Goal: Find contact information: Find contact information

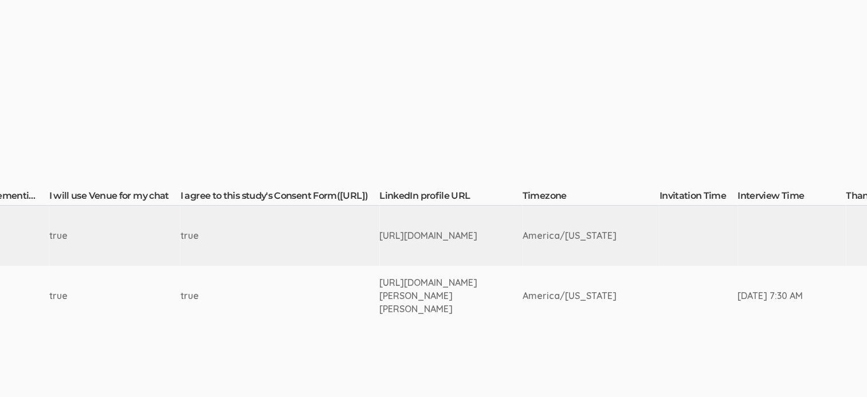
scroll to position [142, 1795]
drag, startPoint x: 473, startPoint y: 244, endPoint x: 383, endPoint y: 231, distance: 90.8
copy tr "[URL][DOMAIN_NAME]"
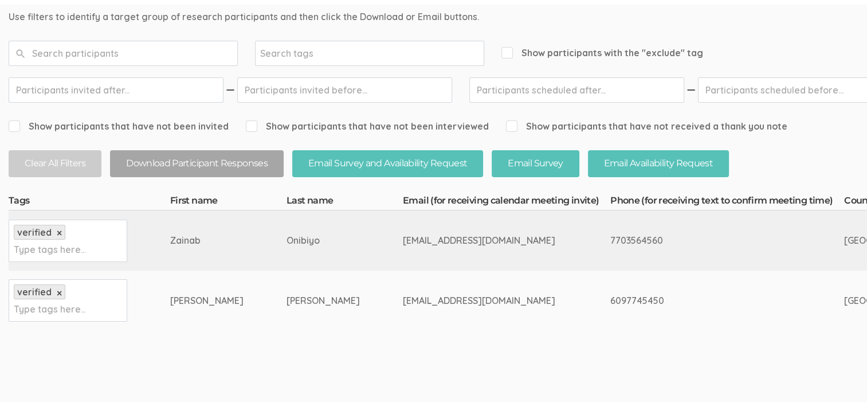
scroll to position [0, 0]
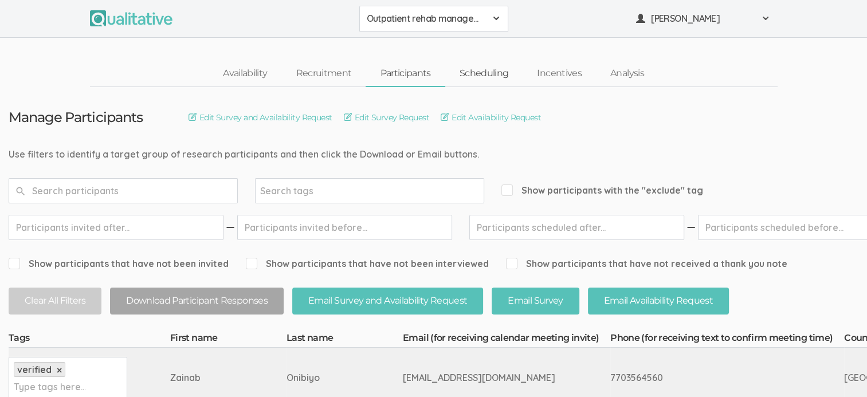
click at [477, 75] on link "Scheduling" at bounding box center [484, 73] width 78 height 25
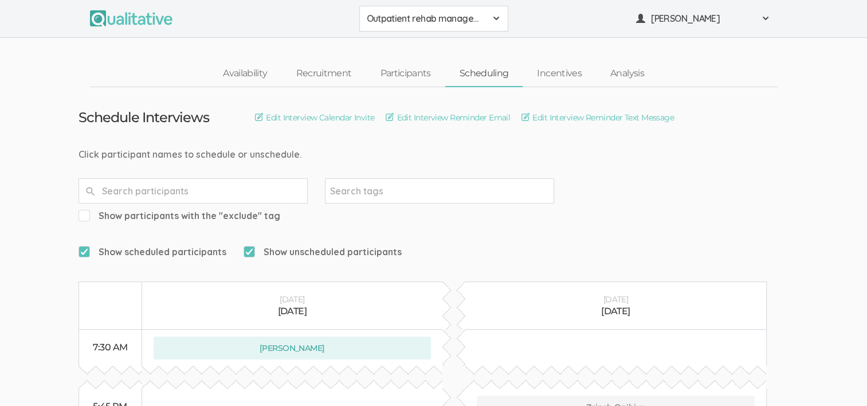
scroll to position [80, 0]
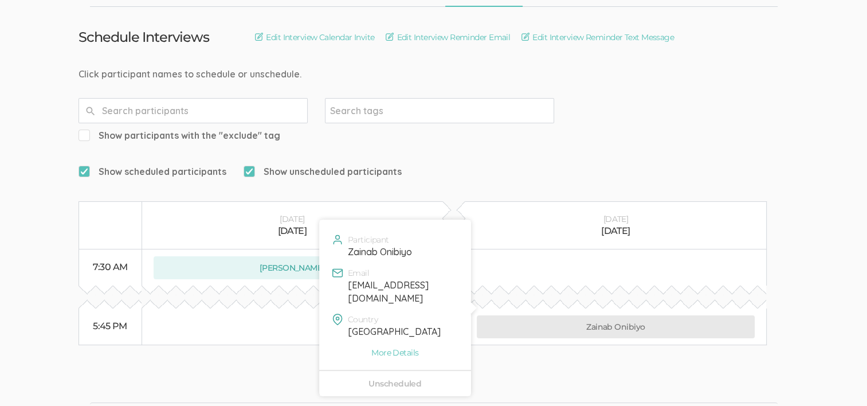
click at [594, 315] on button "Zainab Onibiyo" at bounding box center [616, 326] width 278 height 23
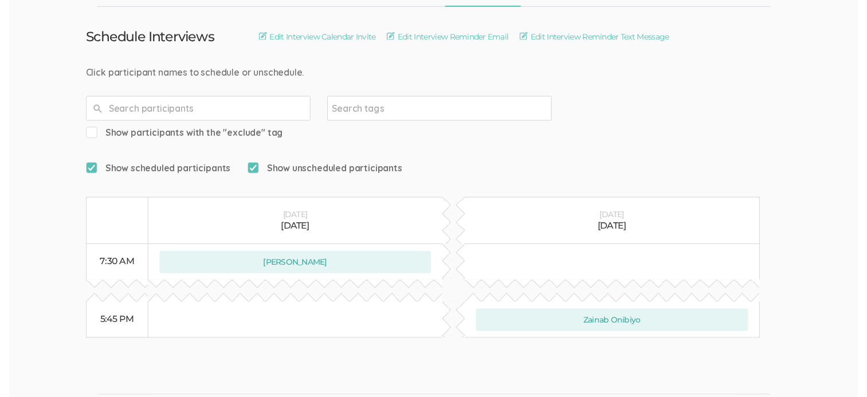
scroll to position [0, 0]
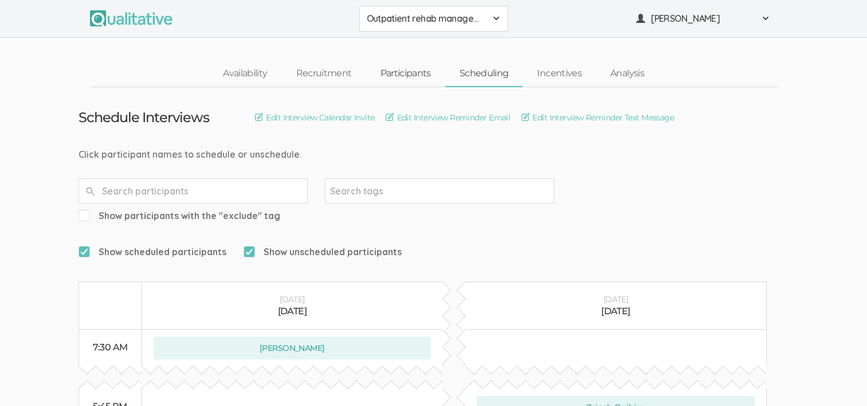
click at [407, 69] on link "Participants" at bounding box center [405, 73] width 79 height 25
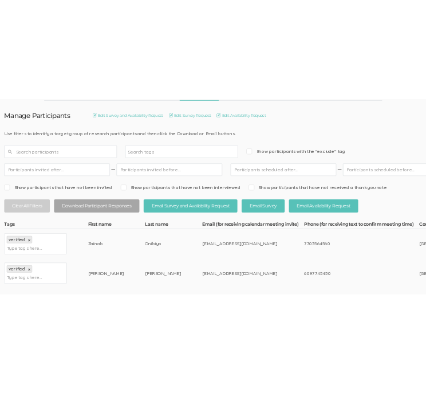
scroll to position [102, 0]
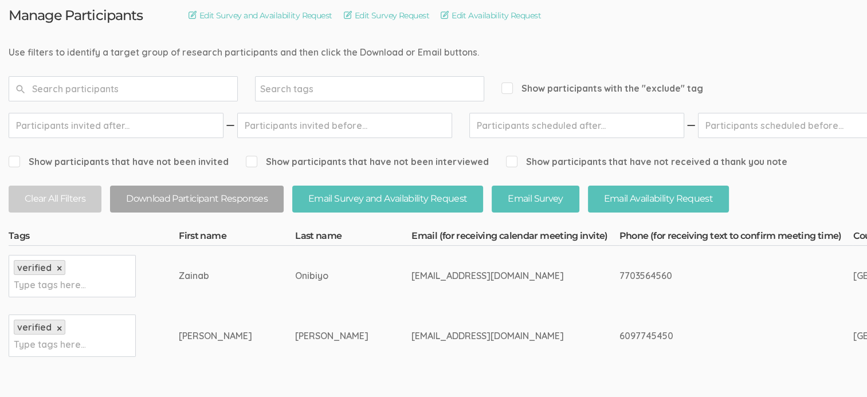
drag, startPoint x: 576, startPoint y: 273, endPoint x: 521, endPoint y: 273, distance: 54.4
click at [619, 273] on div "7703564560" at bounding box center [714, 275] width 191 height 13
copy div "7703564560"
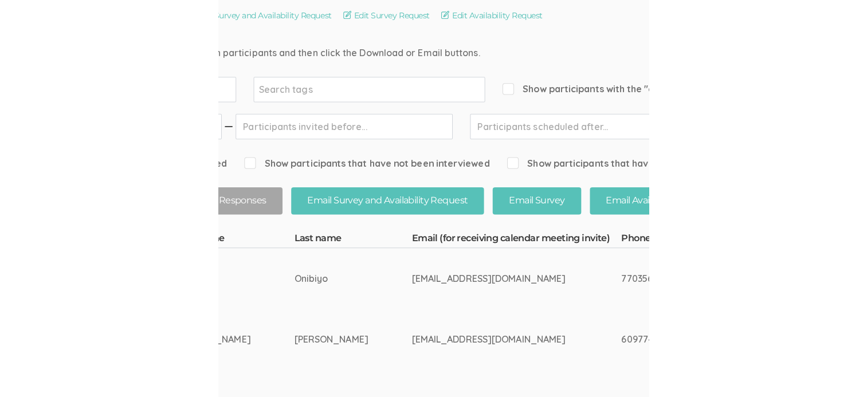
scroll to position [102, 220]
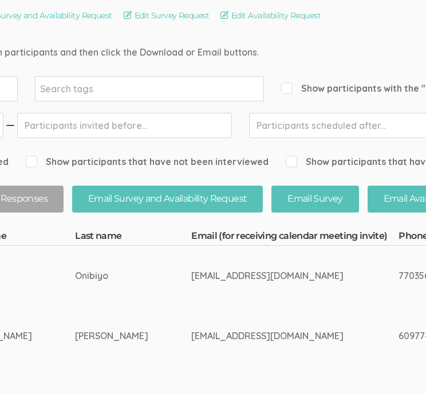
drag, startPoint x: 183, startPoint y: 277, endPoint x: 96, endPoint y: 275, distance: 87.1
click at [191, 275] on div "[EMAIL_ADDRESS][DOMAIN_NAME]" at bounding box center [273, 275] width 164 height 13
copy div "[EMAIL_ADDRESS][DOMAIN_NAME]"
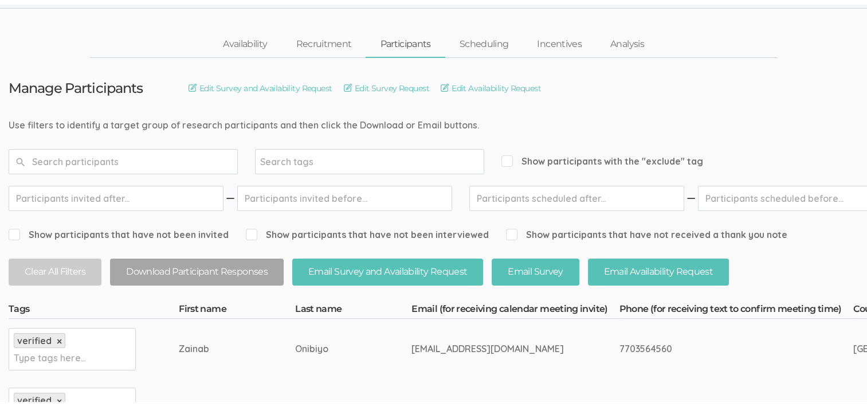
scroll to position [0, 0]
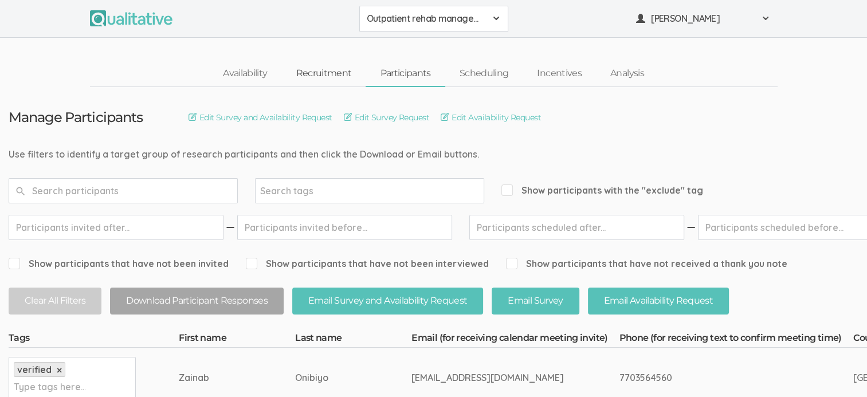
click at [326, 75] on link "Recruitment" at bounding box center [323, 73] width 84 height 25
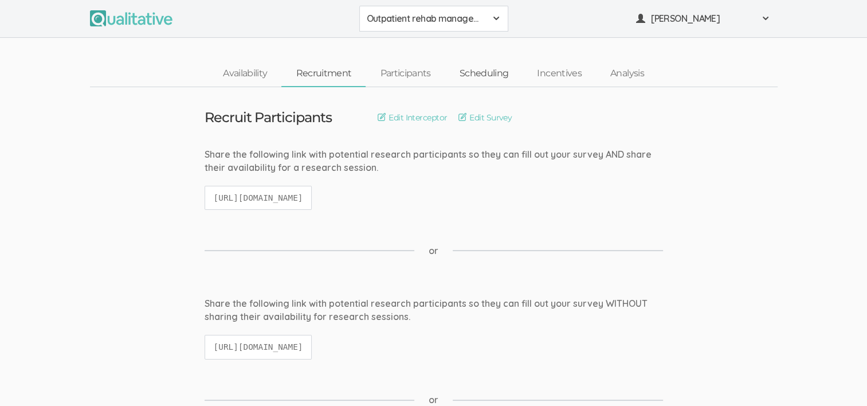
click at [474, 72] on link "Scheduling" at bounding box center [484, 73] width 78 height 25
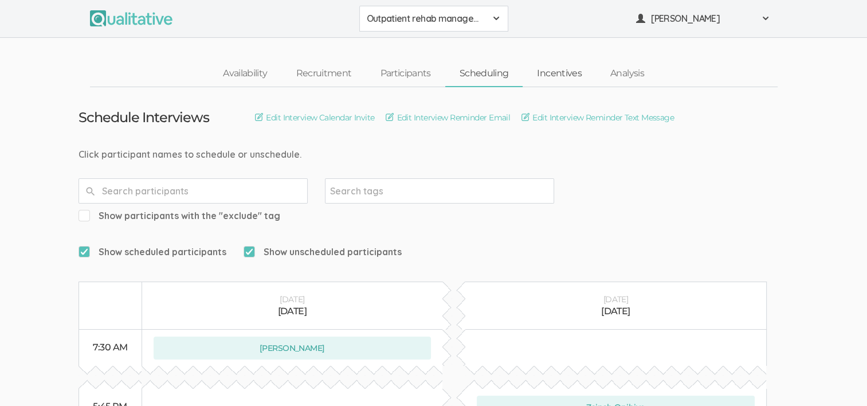
click at [562, 73] on link "Incentives" at bounding box center [559, 73] width 73 height 25
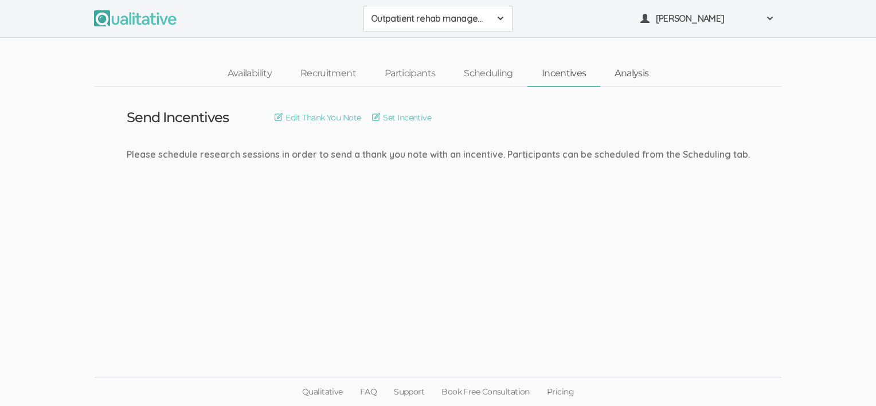
click at [624, 75] on link "Analysis" at bounding box center [631, 73] width 62 height 25
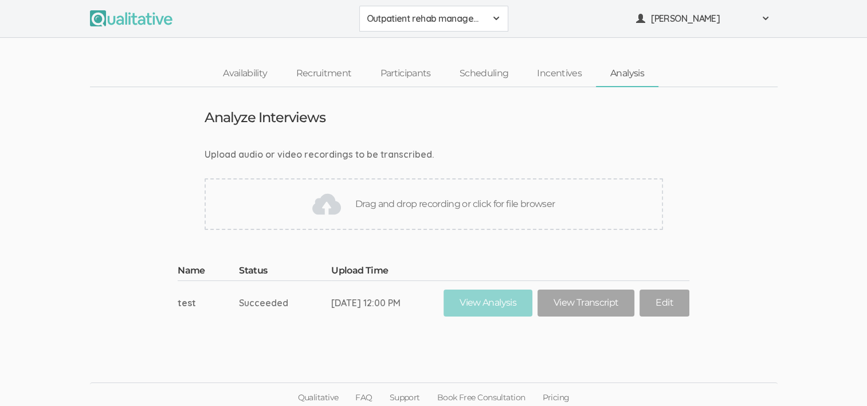
scroll to position [5, 0]
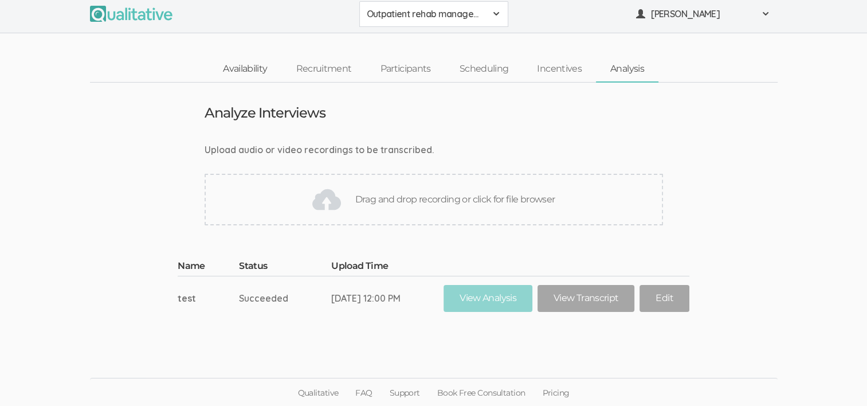
click at [244, 75] on link "Availability" at bounding box center [245, 69] width 73 height 25
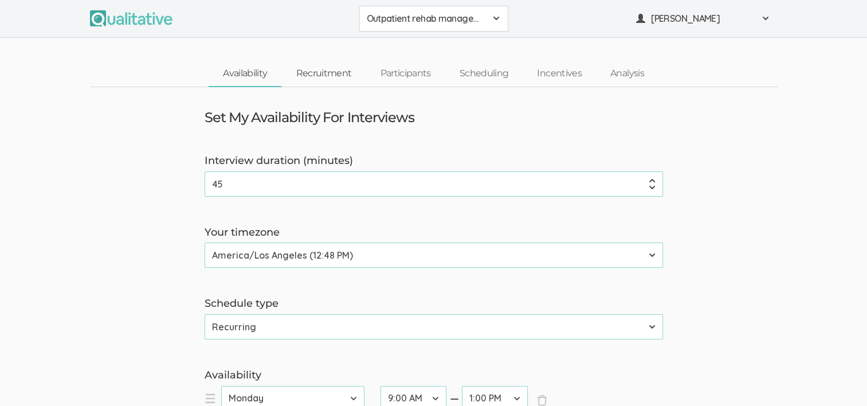
click at [330, 77] on link "Recruitment" at bounding box center [323, 73] width 84 height 25
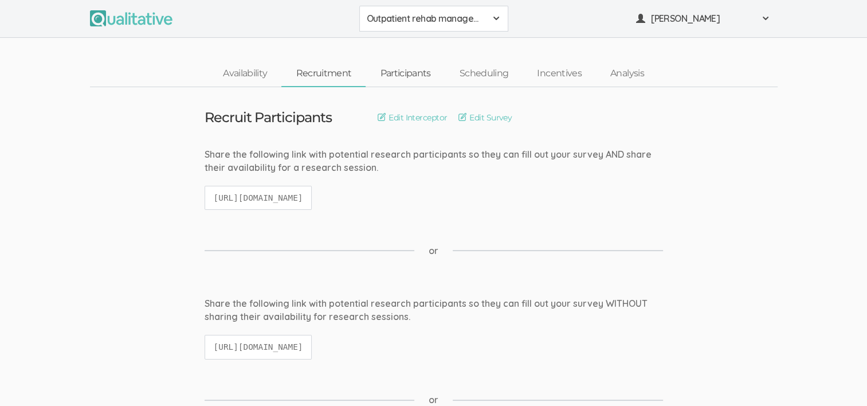
click at [393, 78] on link "Participants" at bounding box center [405, 73] width 79 height 25
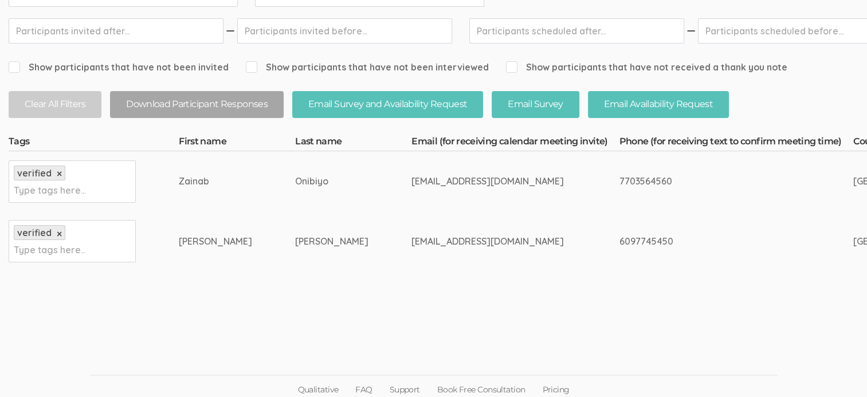
scroll to position [202, 0]
